Goal: Information Seeking & Learning: Learn about a topic

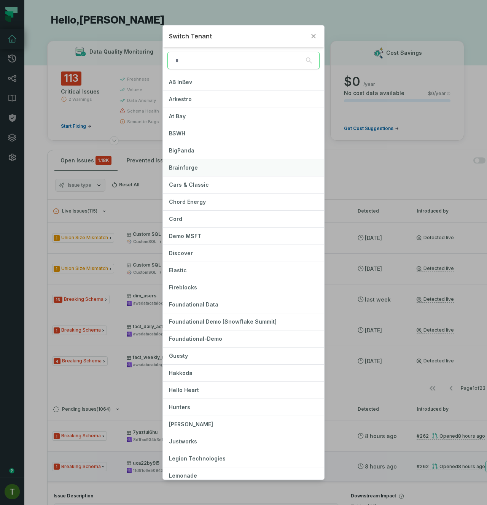
scroll to position [132, 0]
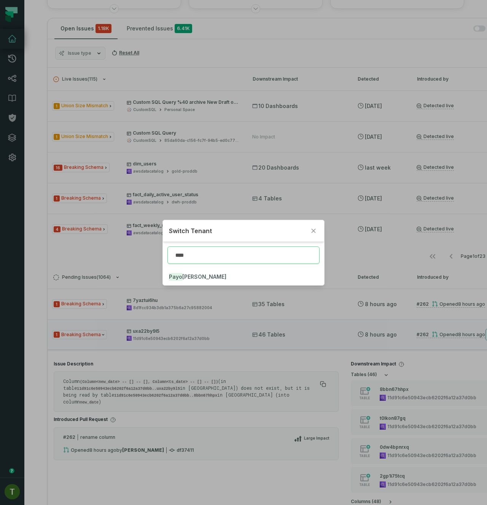
type input "****"
type input "*****"
click button "PayJo y" at bounding box center [244, 277] width 162 height 17
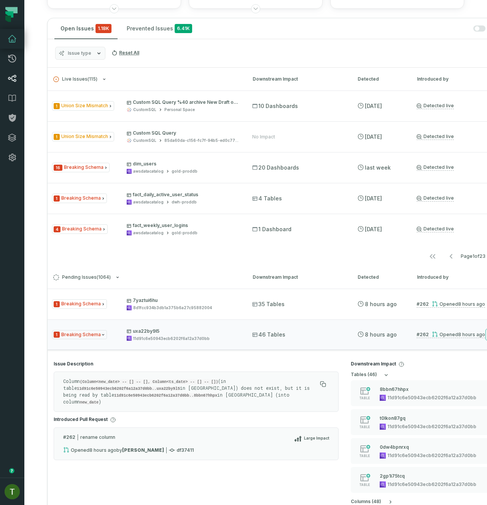
click at [16, 74] on icon at bounding box center [12, 78] width 9 height 9
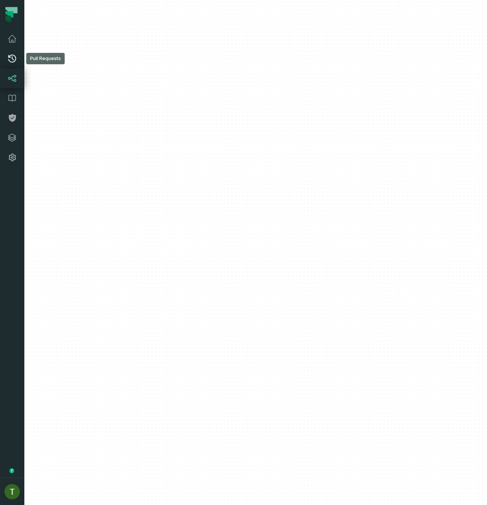
click at [10, 61] on icon at bounding box center [12, 59] width 8 height 8
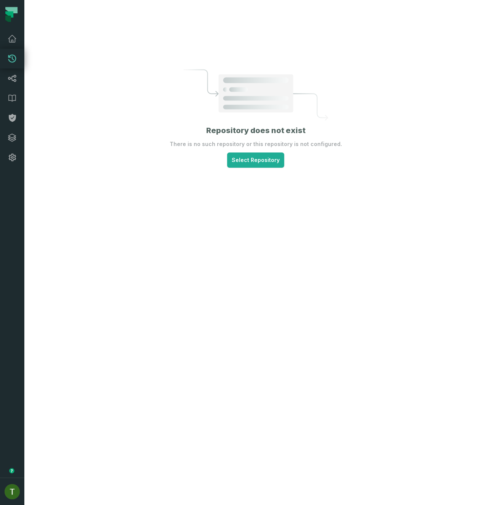
click at [10, 61] on icon at bounding box center [12, 59] width 8 height 8
click at [233, 173] on div "Repository does not exist There is no such repository or this repository is not…" at bounding box center [255, 252] width 463 height 505
click at [233, 168] on div "Repository does not exist There is no such repository or this repository is not…" at bounding box center [255, 252] width 463 height 505
click at [232, 165] on html "Pull Requests Dashboard Lineage Data Catalog Policies Integrations Settings [PE…" at bounding box center [243, 252] width 487 height 505
click at [94, 130] on html "Pull Requests Dashboard Lineage Data Catalog Policies Integrations Settings [PE…" at bounding box center [243, 252] width 487 height 505
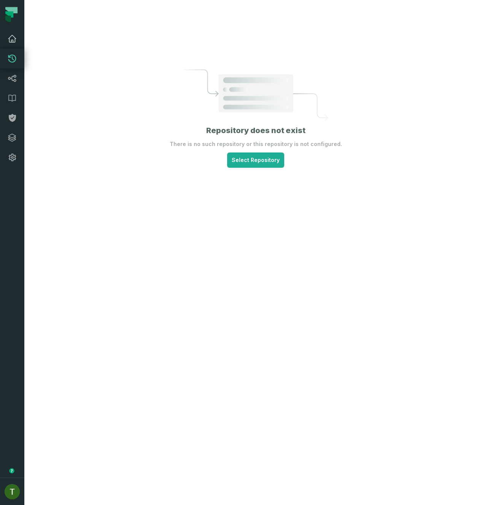
click at [15, 33] on link "Dashboard" at bounding box center [12, 39] width 24 height 20
click at [15, 37] on icon at bounding box center [12, 38] width 9 height 9
click at [13, 38] on icon at bounding box center [12, 38] width 9 height 9
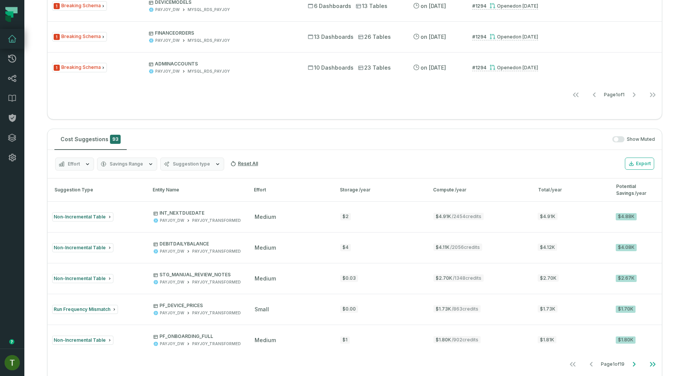
scroll to position [620, 0]
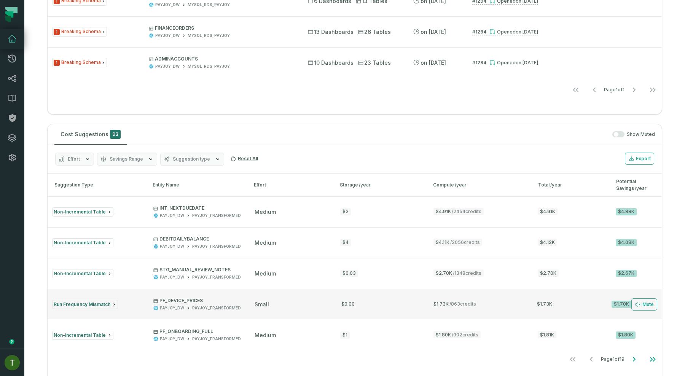
click at [374, 310] on button "Run Frequency Mismatch PF_DEVICE_PRICES PAYJOY_DW PAYJOY_TRANSFORMED small $0.0…" at bounding box center [355, 304] width 614 height 30
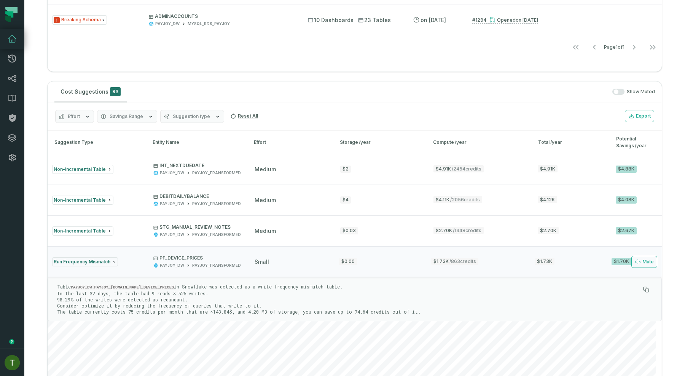
scroll to position [701, 0]
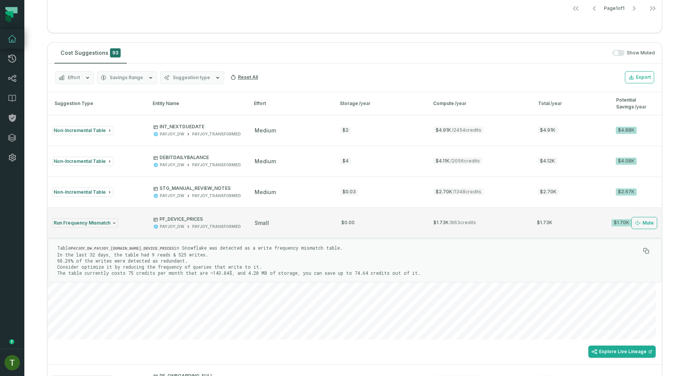
click at [280, 225] on div "small" at bounding box center [289, 223] width 71 height 8
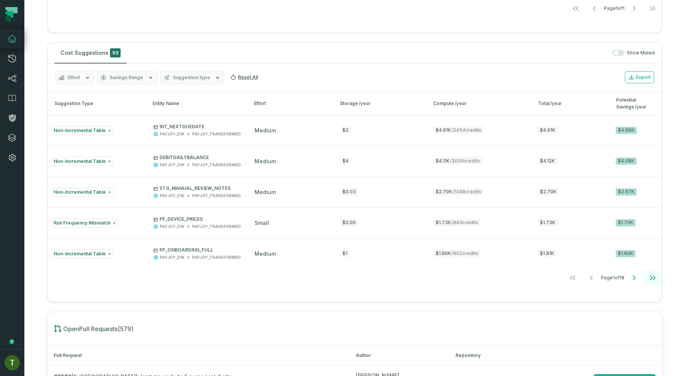
click at [487, 282] on button "Go to last page" at bounding box center [652, 277] width 18 height 15
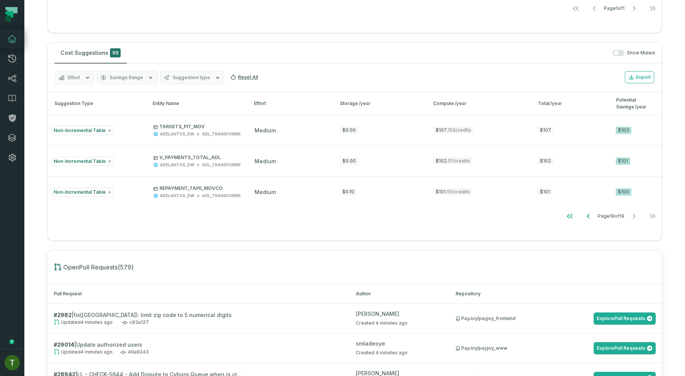
click at [487, 224] on div "Suggestion Type Entity Name Effort Storage /year Compute /year Total /year Pote…" at bounding box center [355, 158] width 614 height 133
click at [487, 223] on button "Go to first page" at bounding box center [569, 215] width 18 height 15
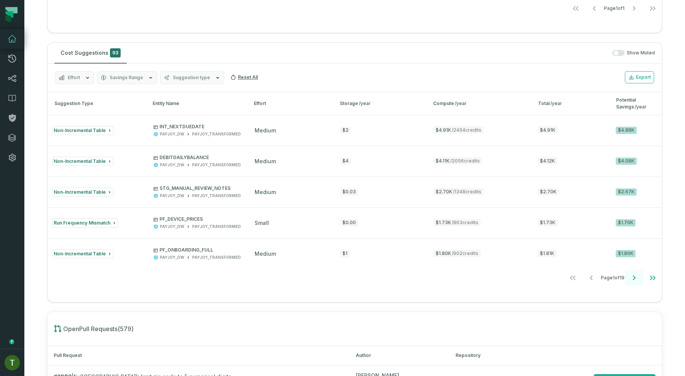
click at [487, 280] on button "Go to next page" at bounding box center [634, 277] width 18 height 15
click at [487, 279] on icon "Go to next page" at bounding box center [633, 277] width 9 height 9
